Goal: Task Accomplishment & Management: Complete application form

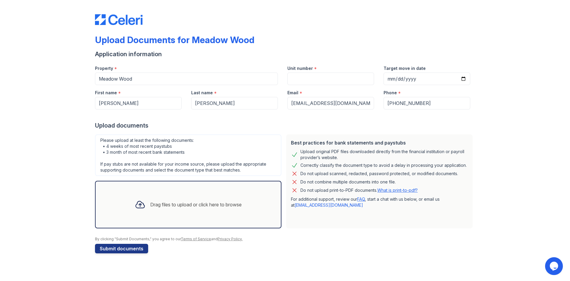
click at [172, 214] on div "Drag files to upload or click here to browse" at bounding box center [188, 204] width 116 height 20
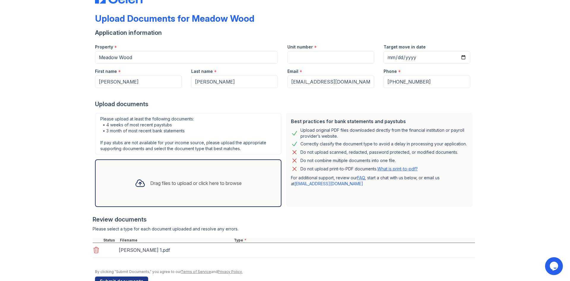
scroll to position [38, 0]
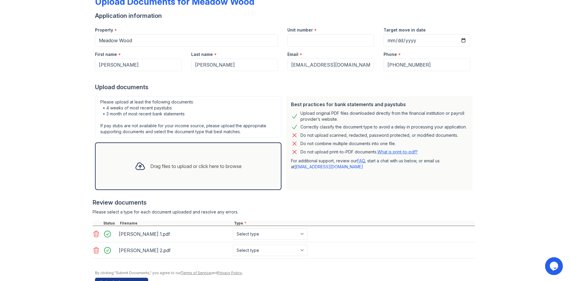
click at [143, 158] on div "Drag files to upload or click here to browse" at bounding box center [188, 166] width 116 height 20
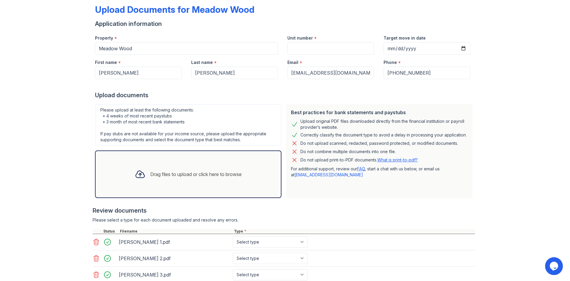
scroll to position [73, 0]
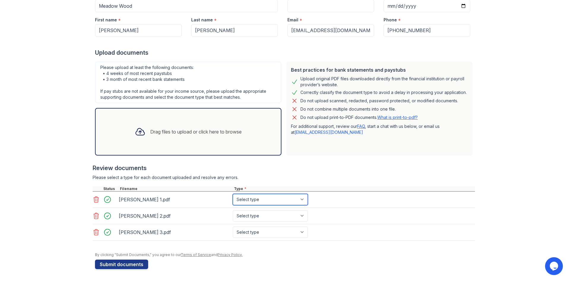
click at [252, 201] on select "Select type Paystub Bank Statement Offer Letter Tax Documents Benefit Award Let…" at bounding box center [270, 199] width 75 height 11
select select "paystub"
click at [233, 194] on select "Select type Paystub Bank Statement Offer Letter Tax Documents Benefit Award Let…" at bounding box center [270, 199] width 75 height 11
click at [251, 213] on select "Select type Paystub Bank Statement Offer Letter Tax Documents Benefit Award Let…" at bounding box center [270, 215] width 75 height 11
select select "paystub"
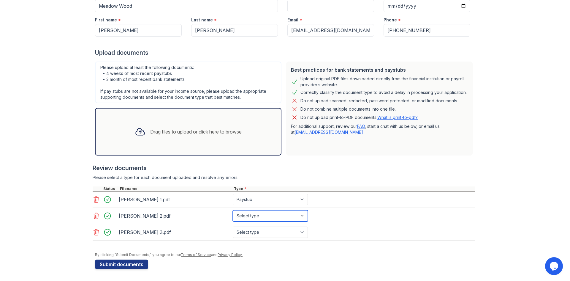
click at [233, 210] on select "Select type Paystub Bank Statement Offer Letter Tax Documents Benefit Award Let…" at bounding box center [270, 215] width 75 height 11
click at [250, 232] on select "Select type Paystub Bank Statement Offer Letter Tax Documents Benefit Award Let…" at bounding box center [270, 231] width 75 height 11
select select "paystub"
click at [233, 226] on select "Select type Paystub Bank Statement Offer Letter Tax Documents Benefit Award Let…" at bounding box center [270, 231] width 75 height 11
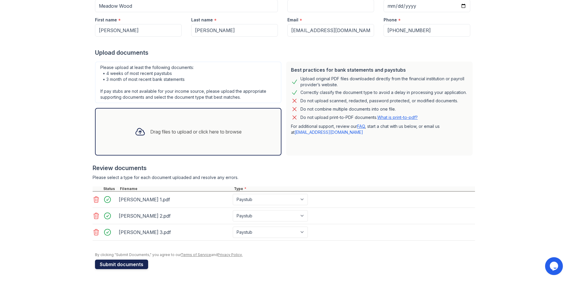
click at [122, 263] on button "Submit documents" at bounding box center [121, 264] width 53 height 10
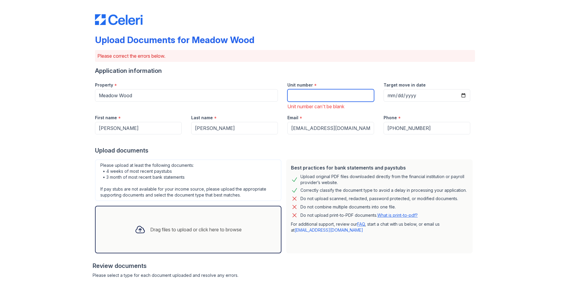
click at [323, 92] on input "Unit number" at bounding box center [330, 95] width 87 height 12
type input "2450"
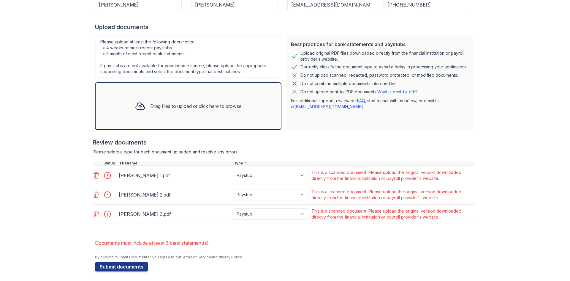
scroll to position [126, 0]
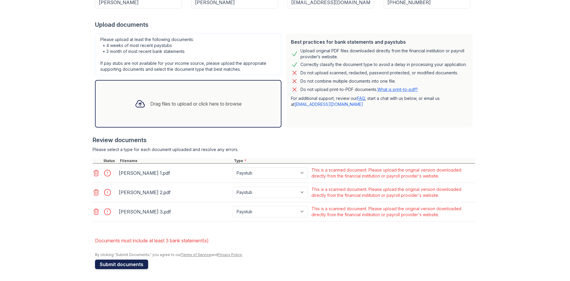
click at [112, 261] on button "Submit documents" at bounding box center [121, 264] width 53 height 10
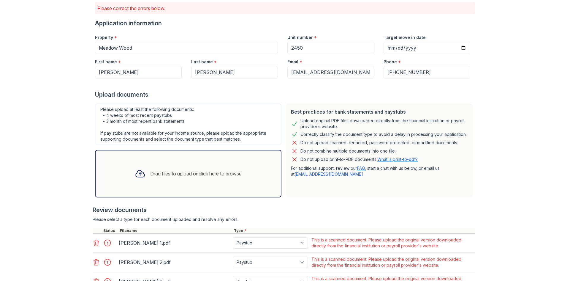
scroll to position [0, 0]
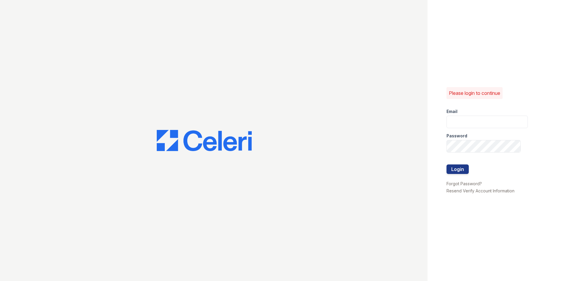
type input "sreeves@mmgmgt.com"
drag, startPoint x: 0, startPoint y: 0, endPoint x: 460, endPoint y: 167, distance: 489.2
click at [460, 167] on button "Login" at bounding box center [458, 169] width 22 height 10
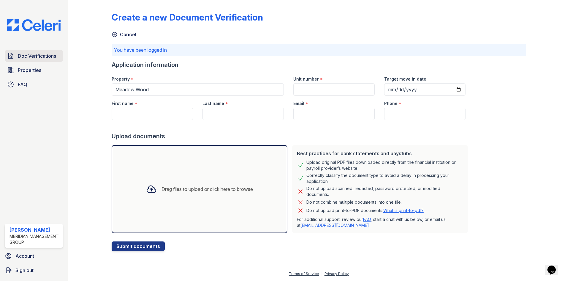
click at [39, 56] on span "Doc Verifications" at bounding box center [37, 55] width 38 height 7
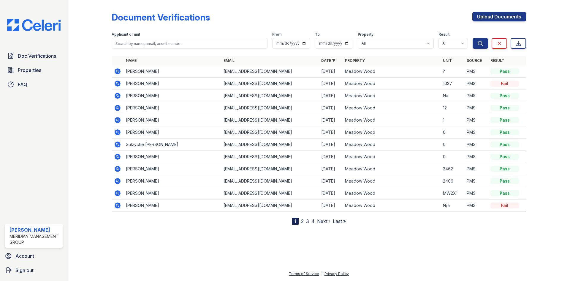
click at [116, 71] on icon at bounding box center [117, 71] width 7 height 7
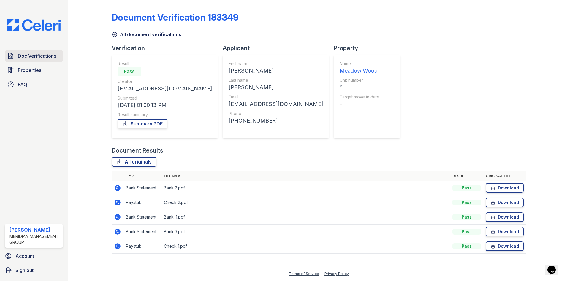
drag, startPoint x: 27, startPoint y: 56, endPoint x: 48, endPoint y: 55, distance: 20.5
click at [27, 56] on span "Doc Verifications" at bounding box center [37, 55] width 38 height 7
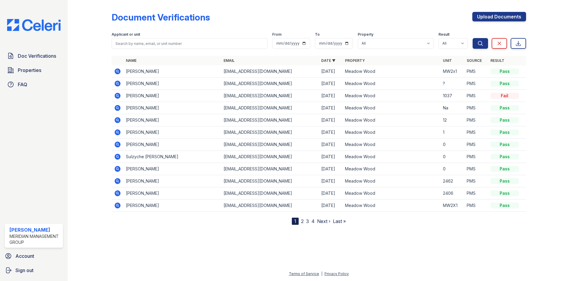
click at [118, 121] on icon at bounding box center [117, 119] width 7 height 7
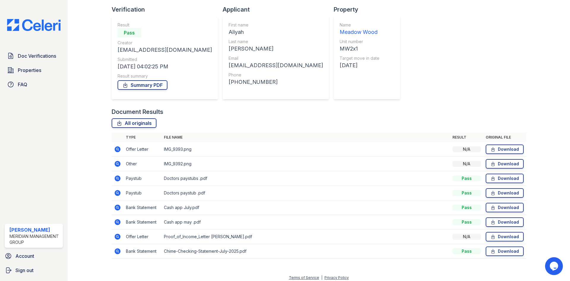
scroll to position [42, 0]
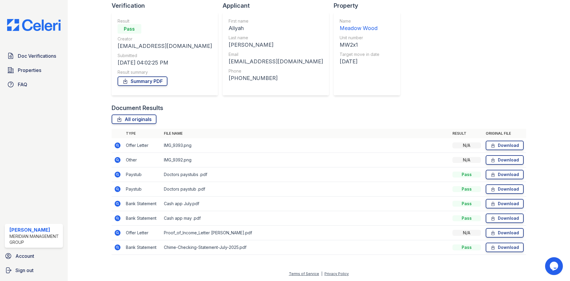
click at [112, 232] on td at bounding box center [118, 232] width 12 height 15
click at [117, 231] on icon at bounding box center [117, 232] width 7 height 7
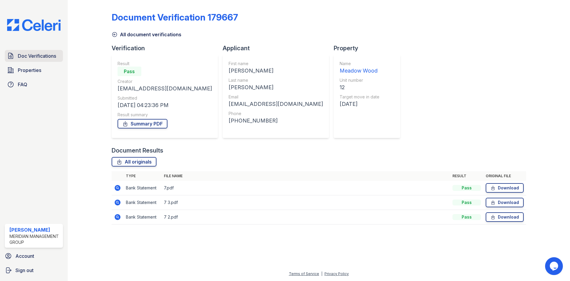
click at [22, 53] on span "Doc Verifications" at bounding box center [37, 55] width 38 height 7
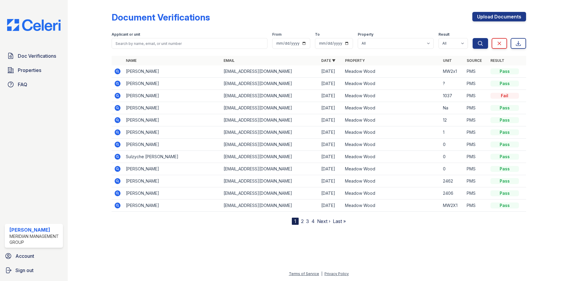
click at [117, 119] on icon at bounding box center [116, 119] width 1 height 1
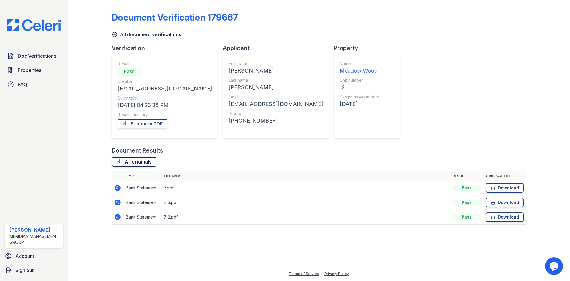
click at [143, 160] on link "All originals" at bounding box center [134, 162] width 45 height 10
click at [511, 189] on link "Download" at bounding box center [505, 188] width 38 height 10
drag, startPoint x: 145, startPoint y: 191, endPoint x: 135, endPoint y: 185, distance: 11.2
click at [145, 190] on td "Bank Statement" at bounding box center [143, 188] width 38 height 15
click at [117, 187] on icon at bounding box center [117, 187] width 7 height 7
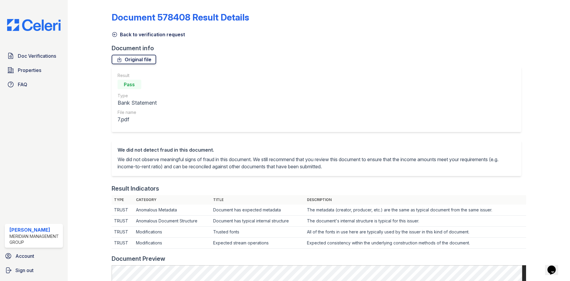
click at [136, 61] on link "Original file" at bounding box center [134, 60] width 45 height 10
click at [56, 59] on span "Doc Verifications" at bounding box center [37, 55] width 38 height 7
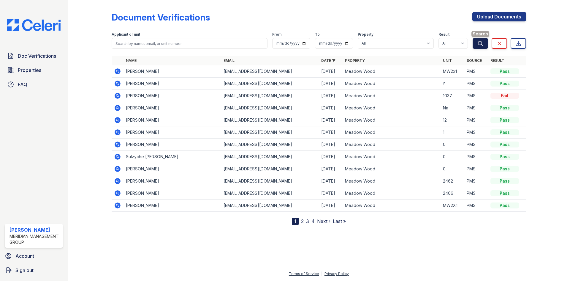
click at [485, 43] on button "Search" at bounding box center [480, 43] width 15 height 11
click at [493, 14] on link "Upload Documents" at bounding box center [500, 17] width 54 height 10
